Goal: Task Accomplishment & Management: Manage account settings

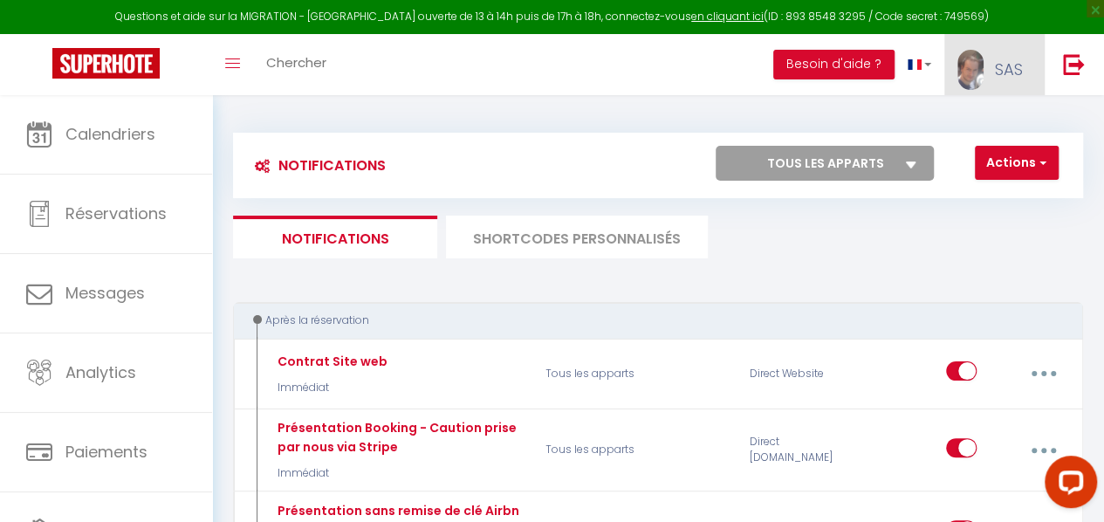
click at [1004, 76] on span "SAS" at bounding box center [1009, 69] width 28 height 22
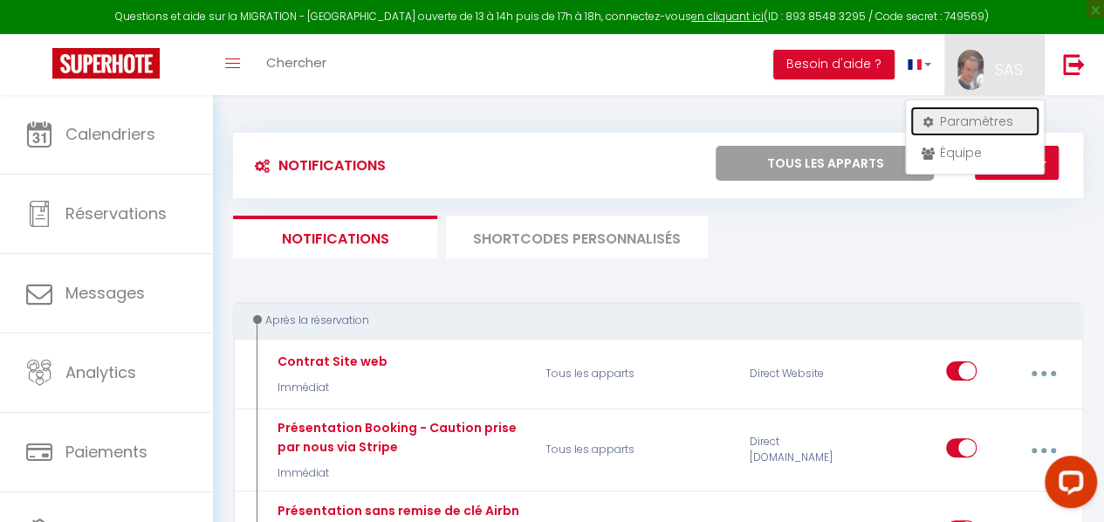
click at [960, 120] on link "Paramètres" at bounding box center [975, 122] width 129 height 30
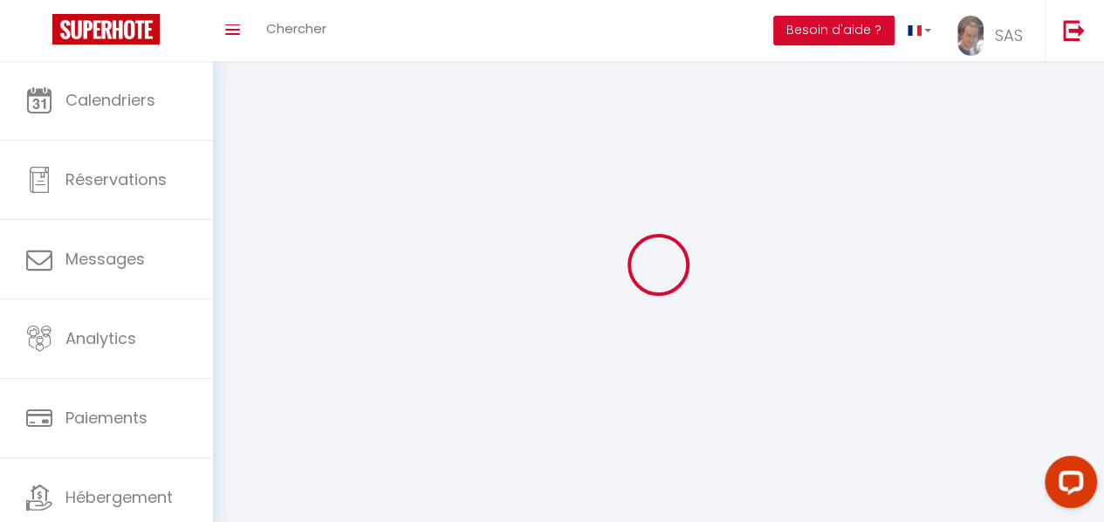
type input "SAS"
type input "KEYCOONING"
type input "0665711007"
type input "[STREET_ADDRESS]"
type input "31170"
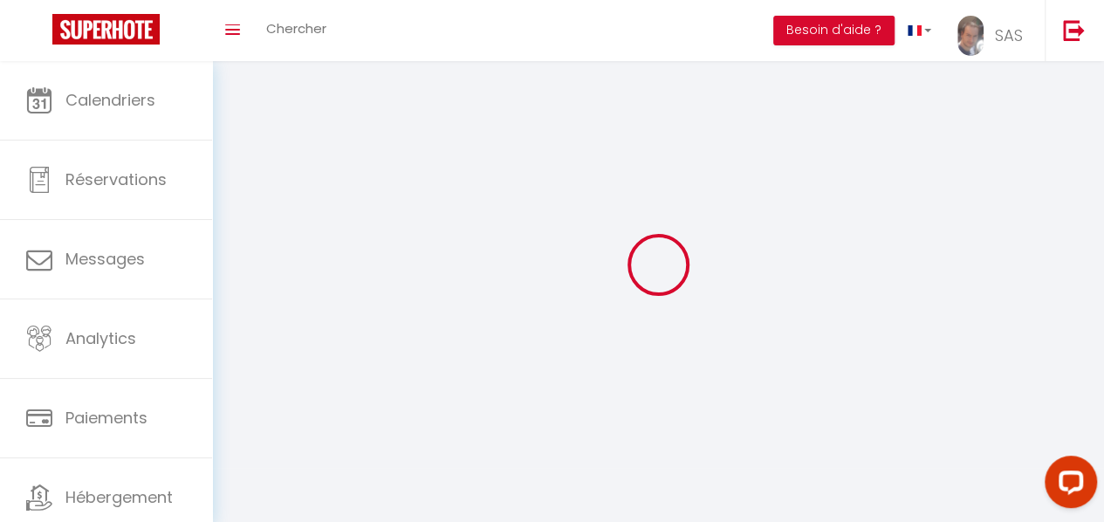
type input "Tournefeuille"
type input "x8L72jqalmEo8jdnUmZCgov7y"
type input "bj1WmWBF7F3LGDaIpC1ys6Pi8"
type input "[URL][DOMAIN_NAME]"
type input "FO27250"
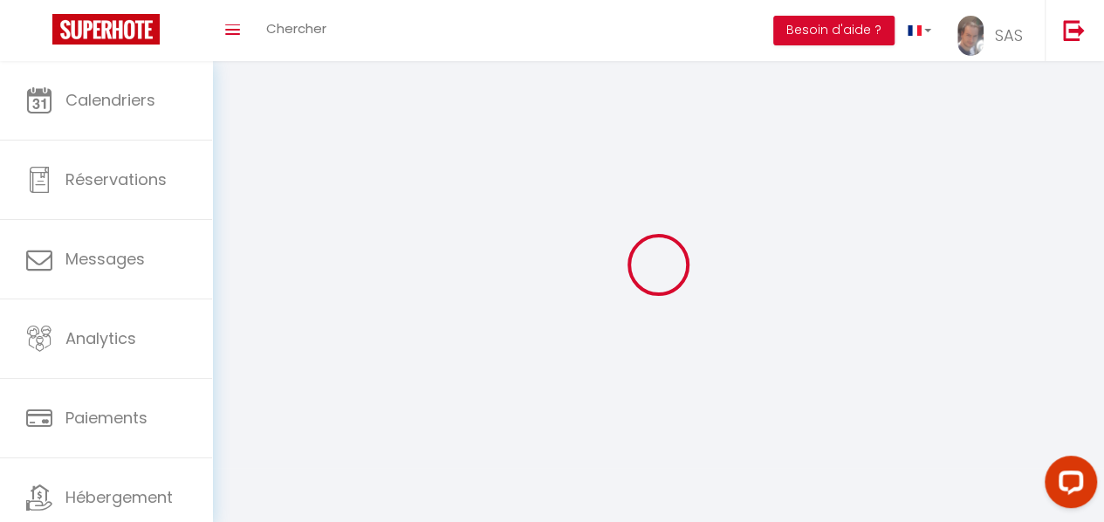
select select "28"
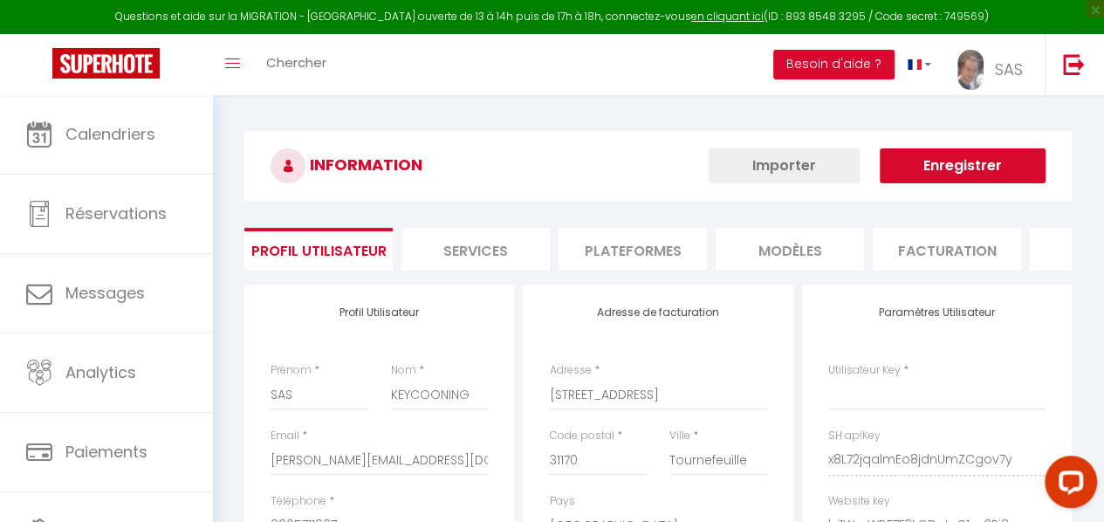
select select "fr"
type input "x8L72jqalmEo8jdnUmZCgov7y"
type input "bj1WmWBF7F3LGDaIpC1ys6Pi8"
type input "[URL][DOMAIN_NAME]"
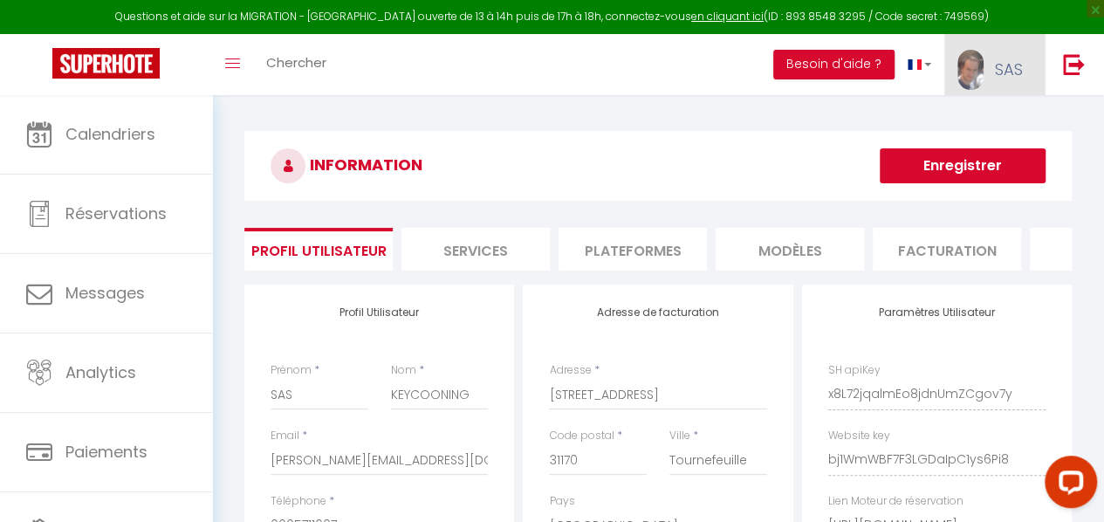
click at [990, 79] on link "SAS" at bounding box center [995, 64] width 100 height 61
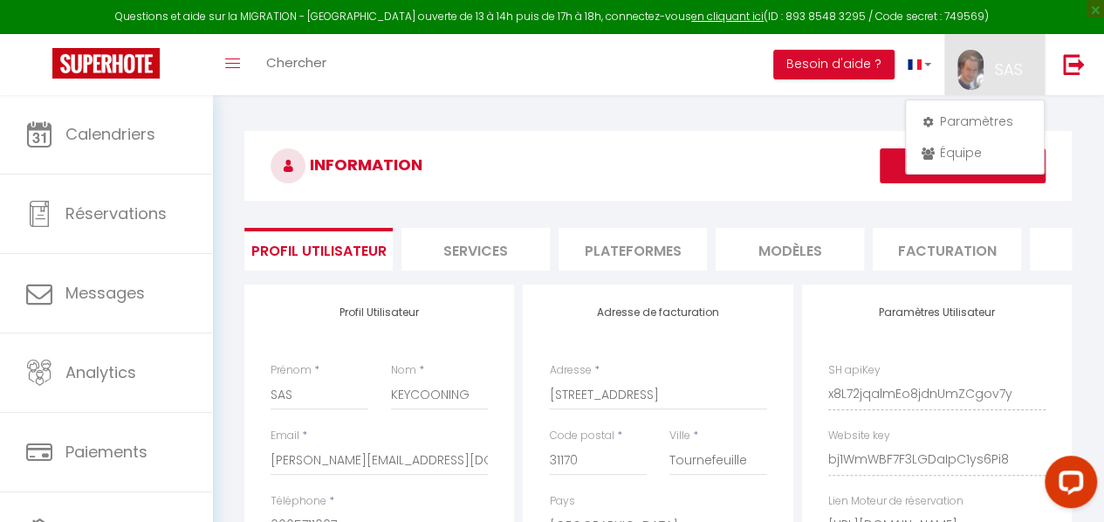
click at [666, 188] on h3 "INFORMATION" at bounding box center [658, 166] width 828 height 70
